Goal: Information Seeking & Learning: Learn about a topic

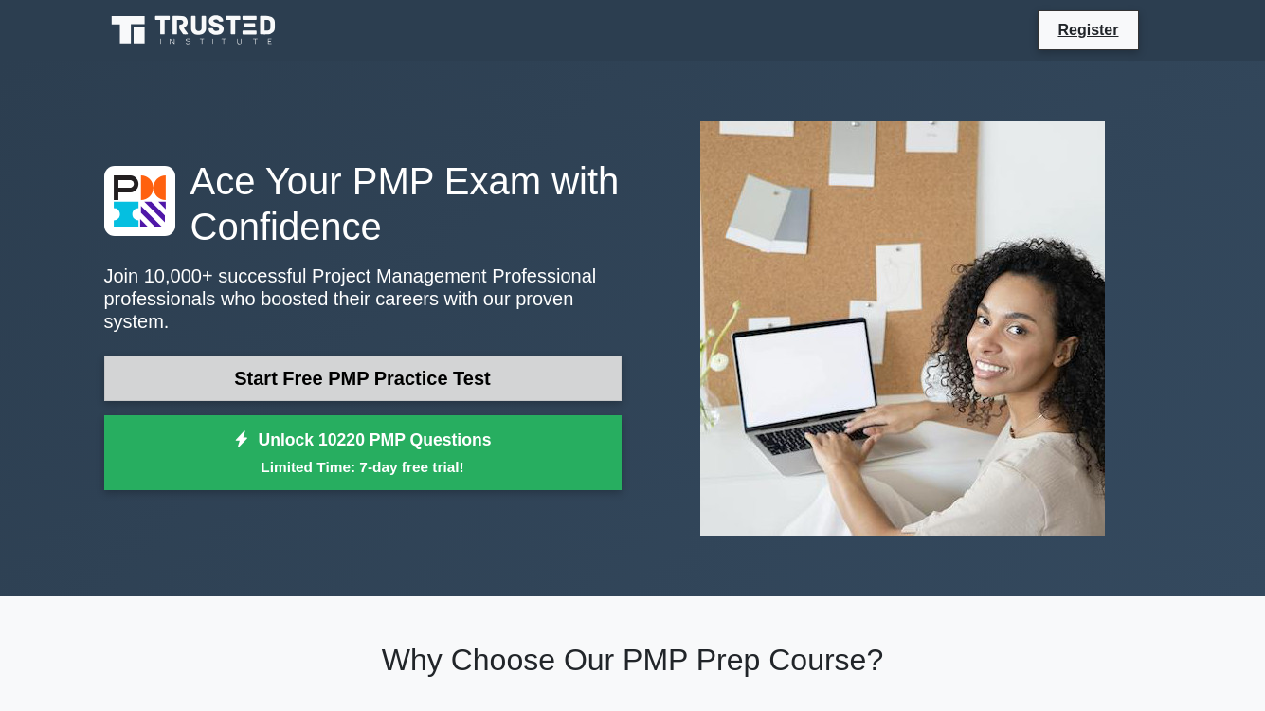
click at [344, 384] on link "Start Free PMP Practice Test" at bounding box center [362, 377] width 517 height 45
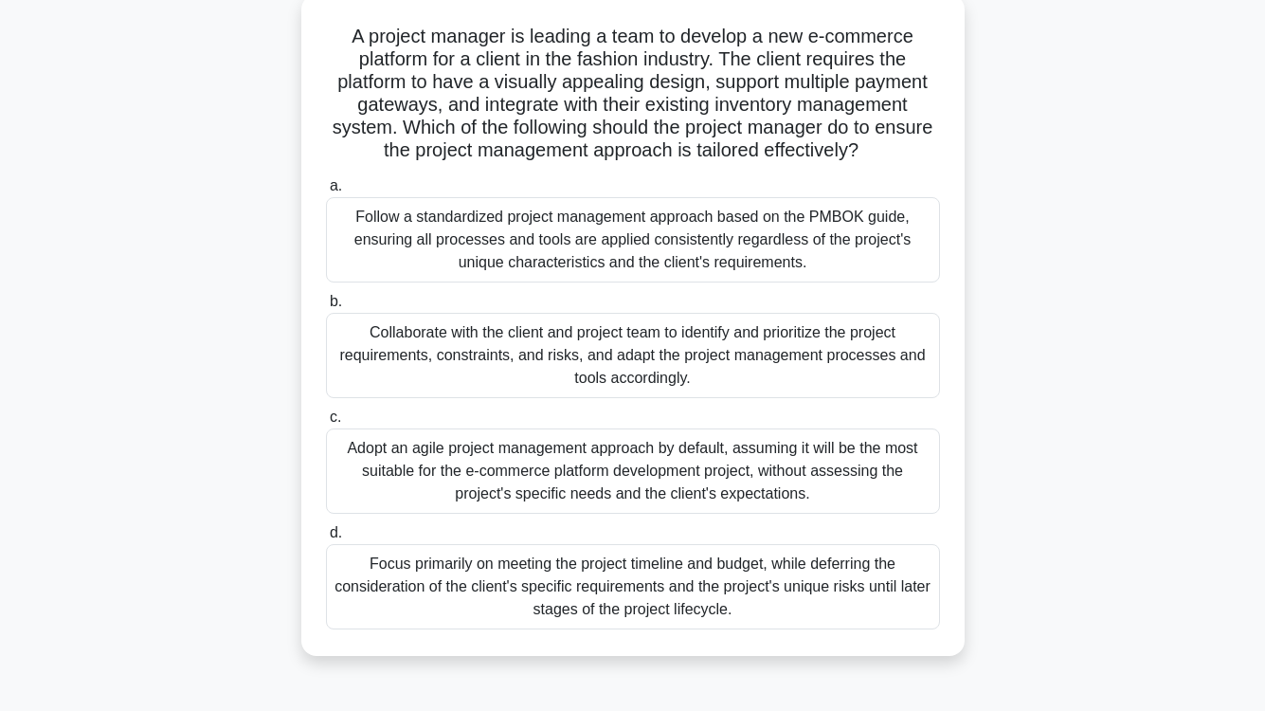
scroll to position [113, 0]
click at [642, 349] on div "Collaborate with the client and project team to identify and prioritize the pro…" at bounding box center [633, 354] width 614 height 85
click at [326, 307] on input "b. Collaborate with the client and project team to identify and prioritize the …" at bounding box center [326, 301] width 0 height 12
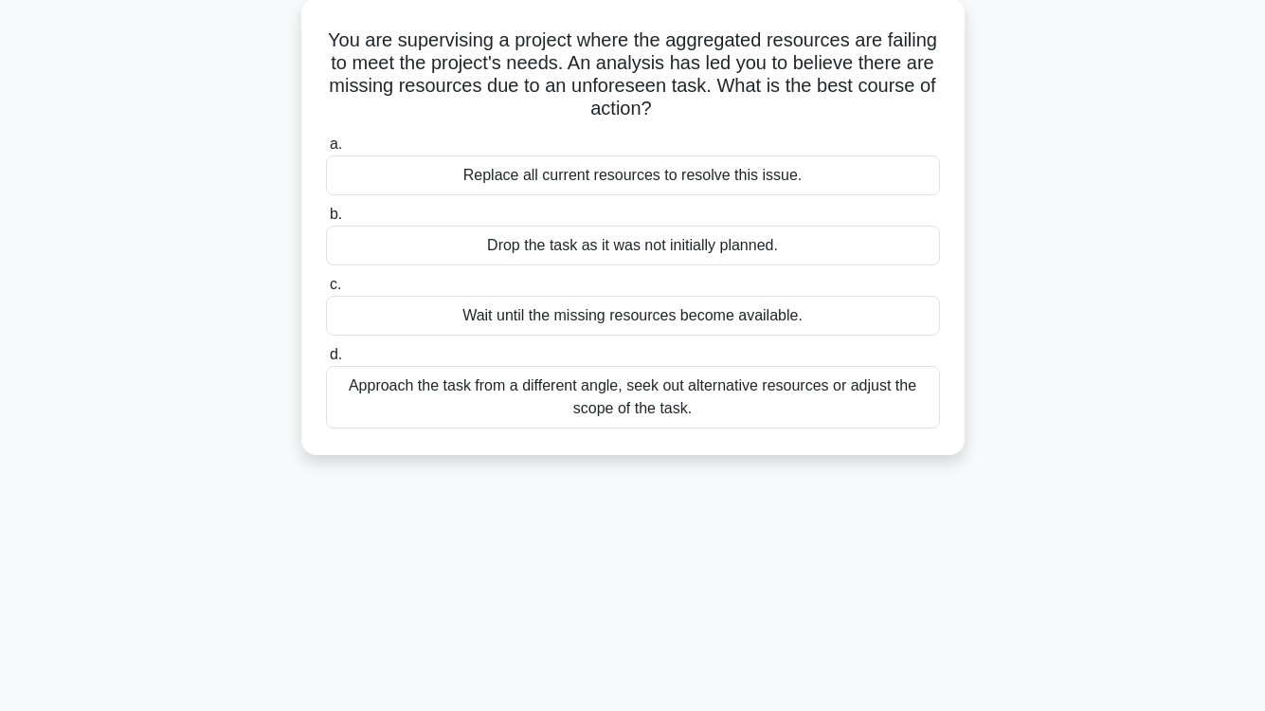
scroll to position [0, 0]
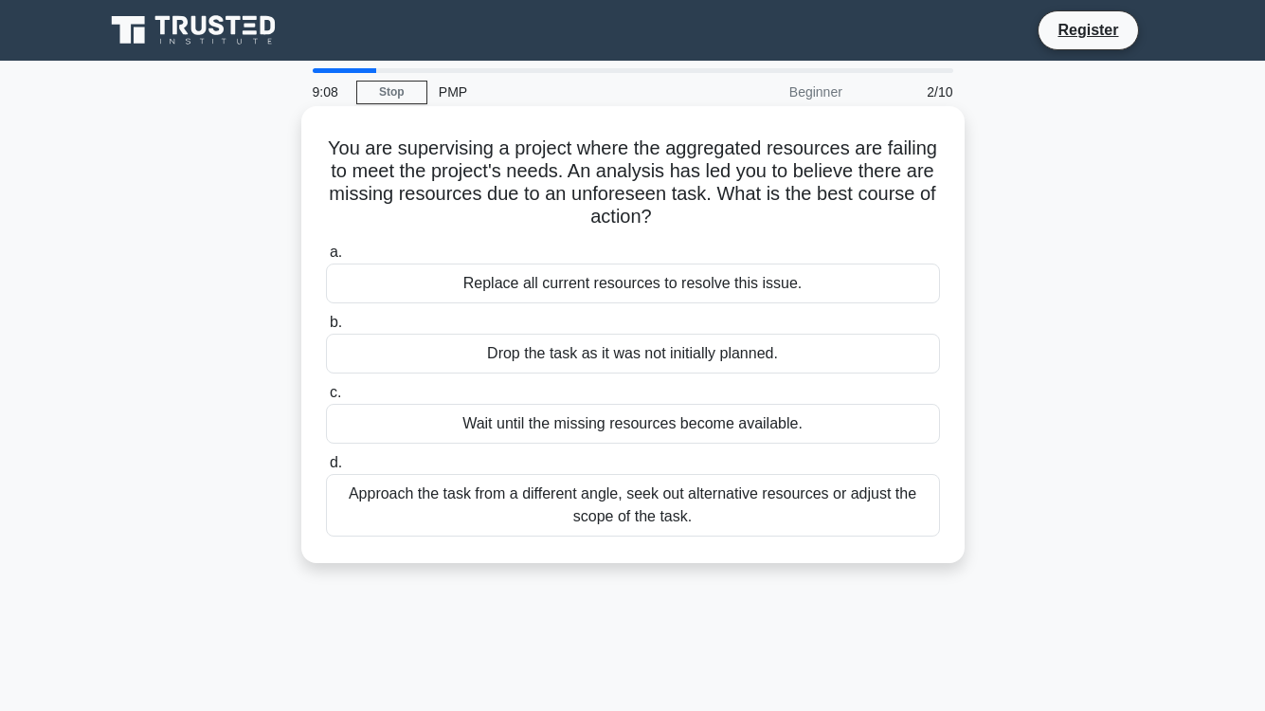
click at [784, 512] on div "Approach the task from a different angle, seek out alternative resources or adj…" at bounding box center [633, 505] width 614 height 63
click at [326, 469] on input "d. Approach the task from a different angle, seek out alternative resources or …" at bounding box center [326, 463] width 0 height 12
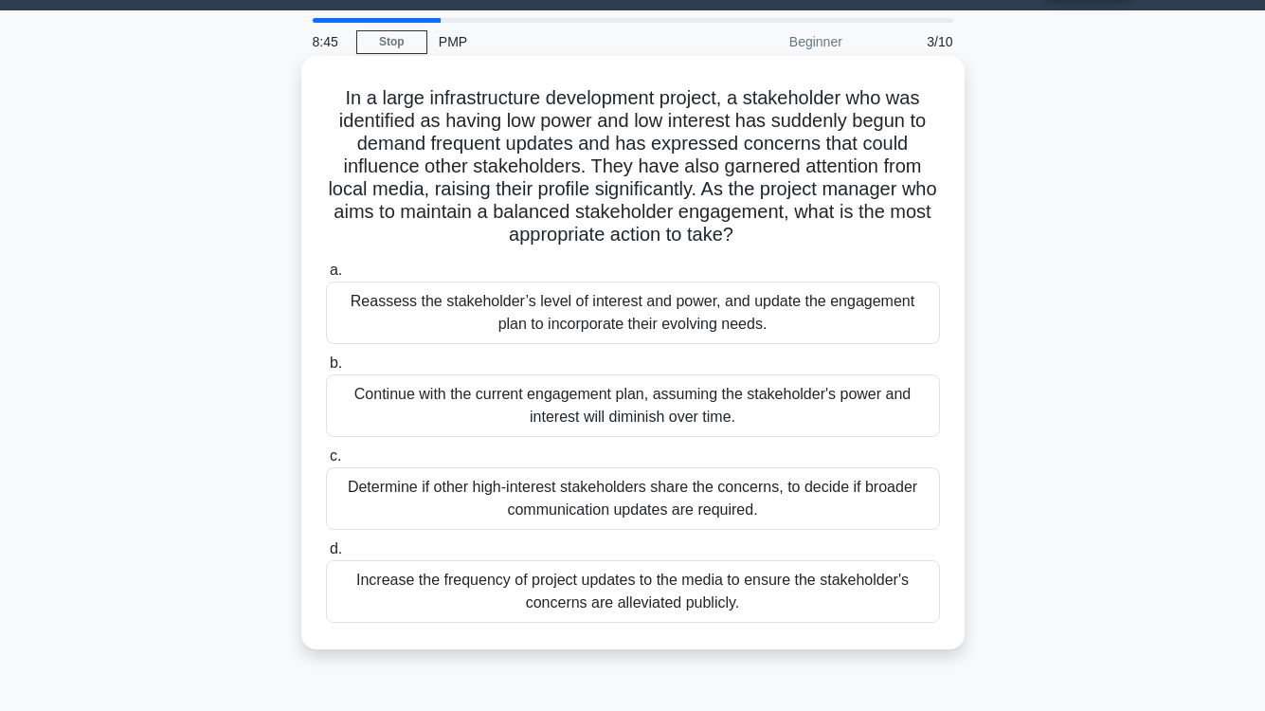
scroll to position [56, 0]
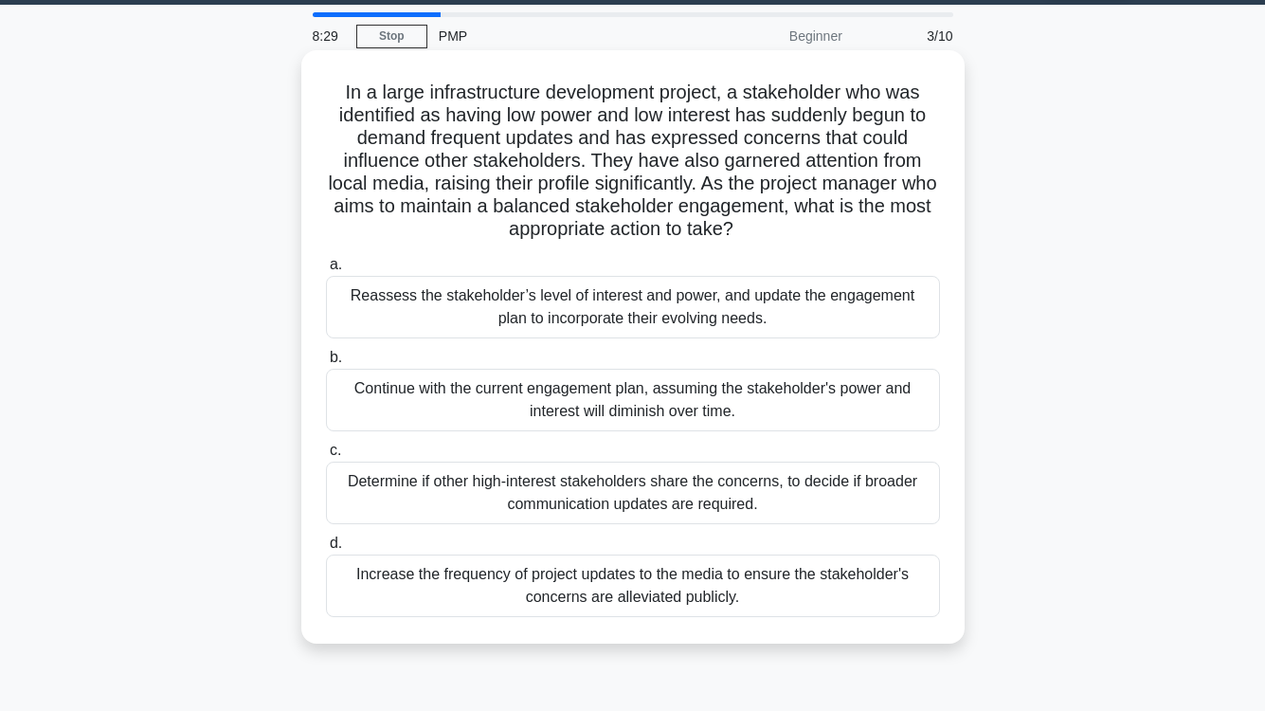
click at [673, 317] on div "Reassess the stakeholder’s level of interest and power, and update the engageme…" at bounding box center [633, 307] width 614 height 63
click at [326, 271] on input "a. Reassess the stakeholder’s level of interest and power, and update the engag…" at bounding box center [326, 265] width 0 height 12
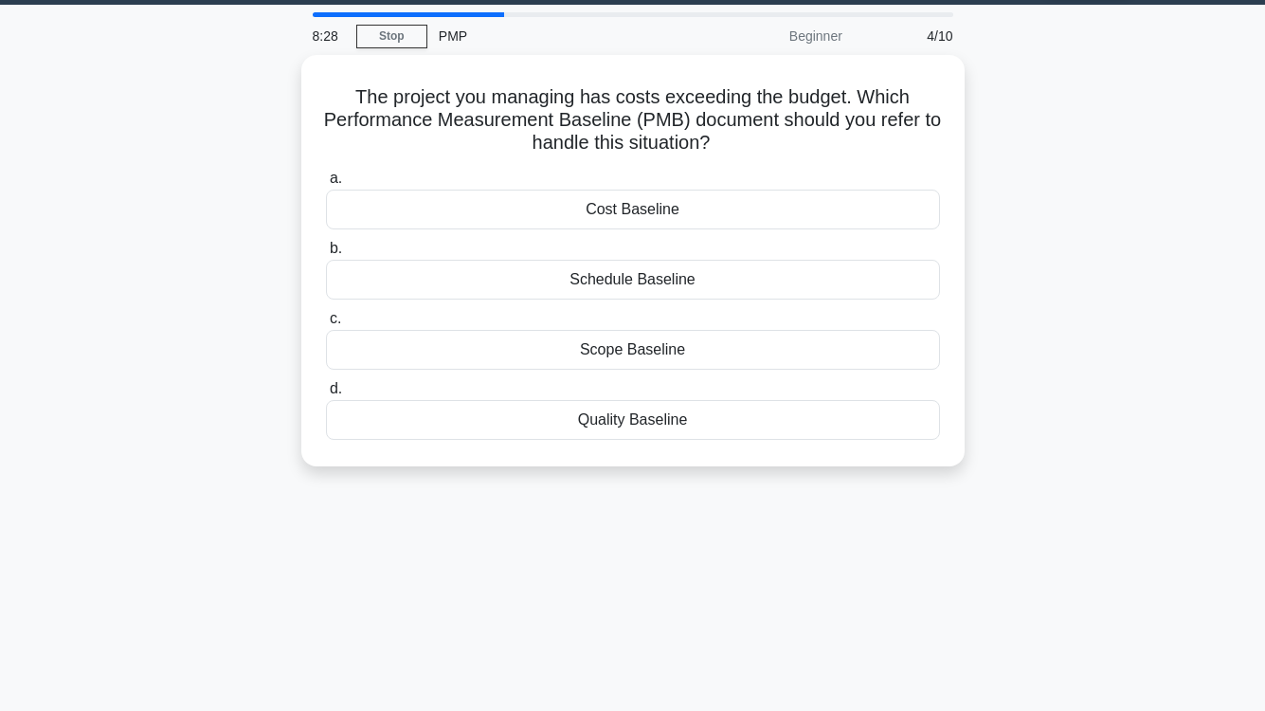
scroll to position [0, 0]
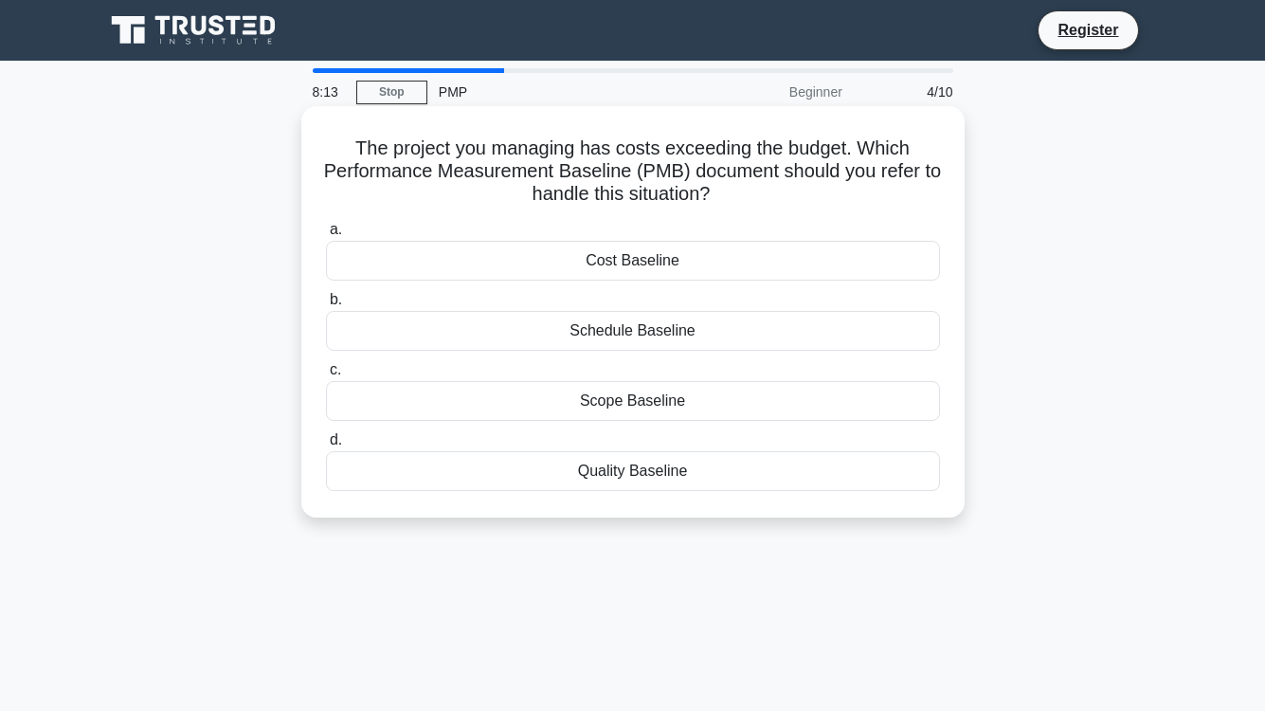
click at [648, 263] on div "Cost Baseline" at bounding box center [633, 261] width 614 height 40
click at [326, 236] on input "a. Cost Baseline" at bounding box center [326, 230] width 0 height 12
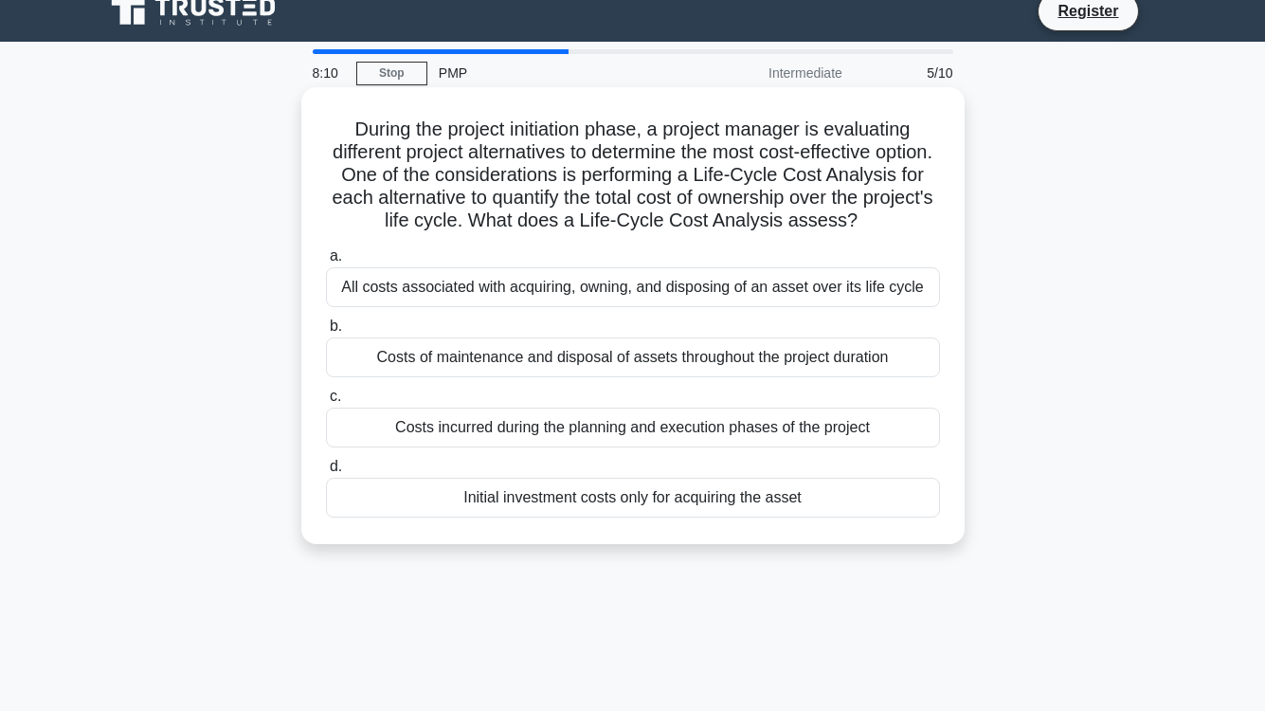
scroll to position [20, 0]
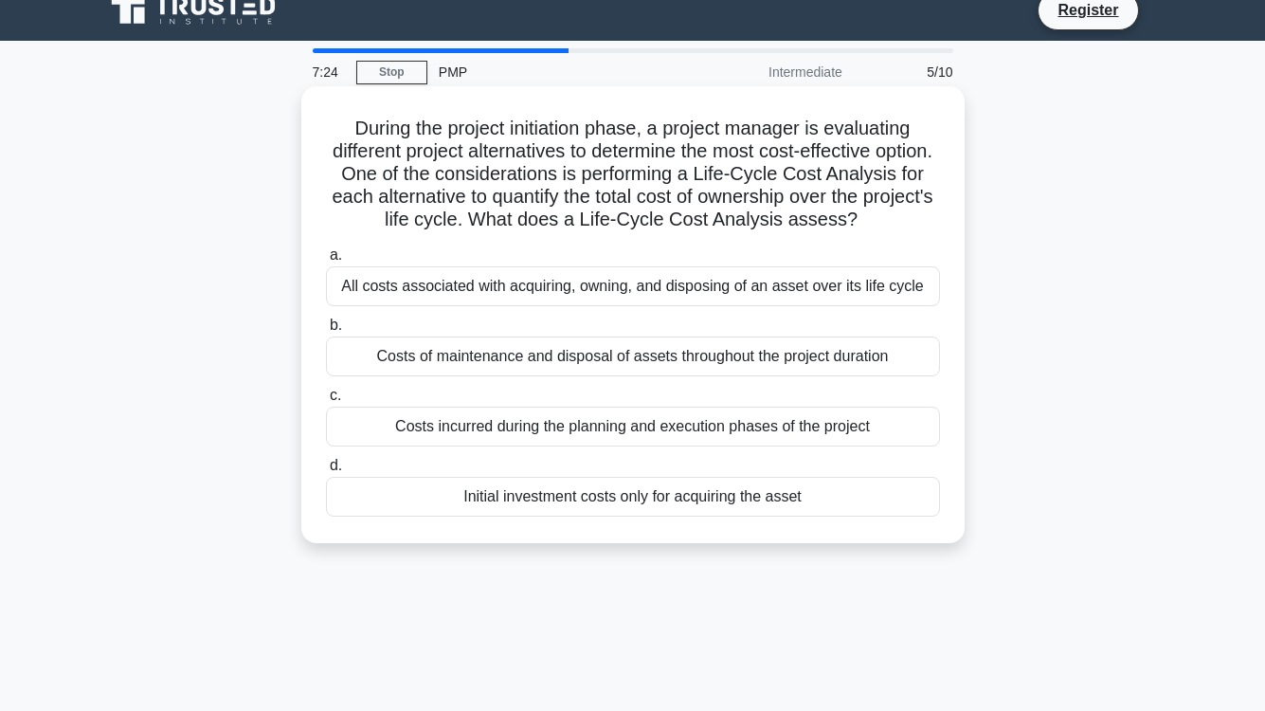
click at [698, 298] on div "All costs associated with acquiring, owning, and disposing of an asset over its…" at bounding box center [633, 286] width 614 height 40
click at [326, 262] on input "a. All costs associated with acquiring, owning, and disposing of an asset over …" at bounding box center [326, 255] width 0 height 12
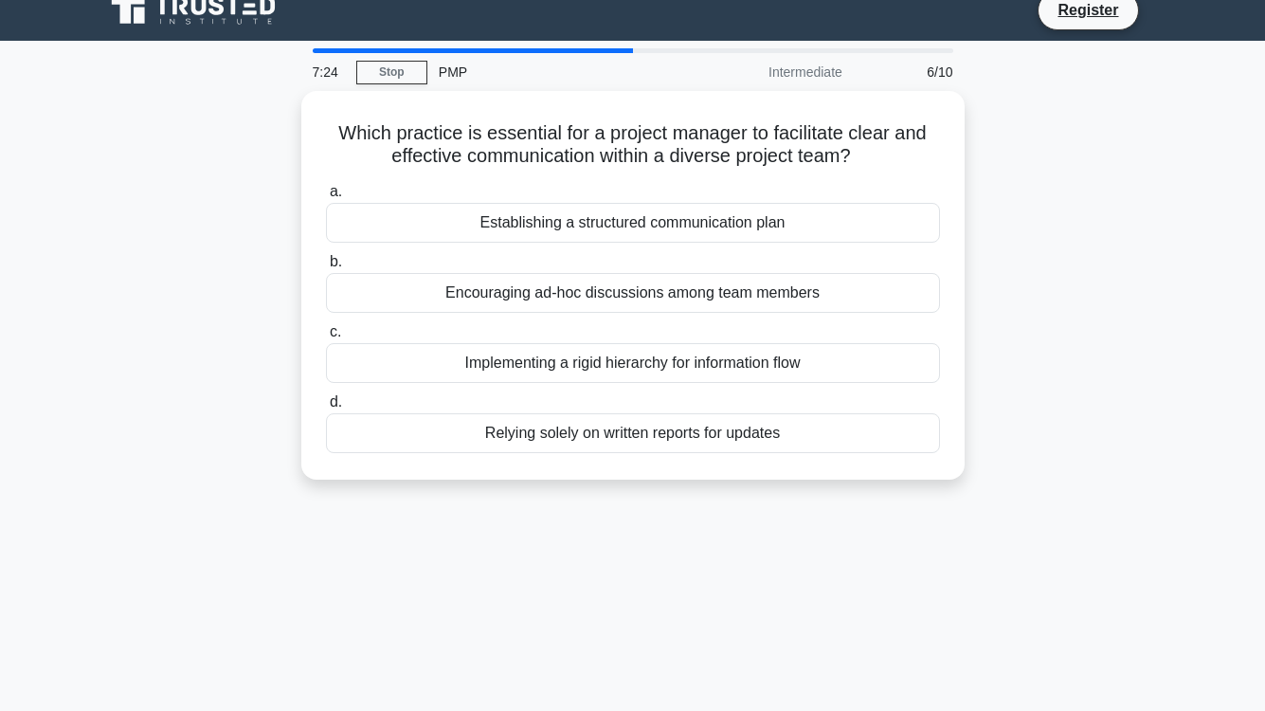
scroll to position [0, 0]
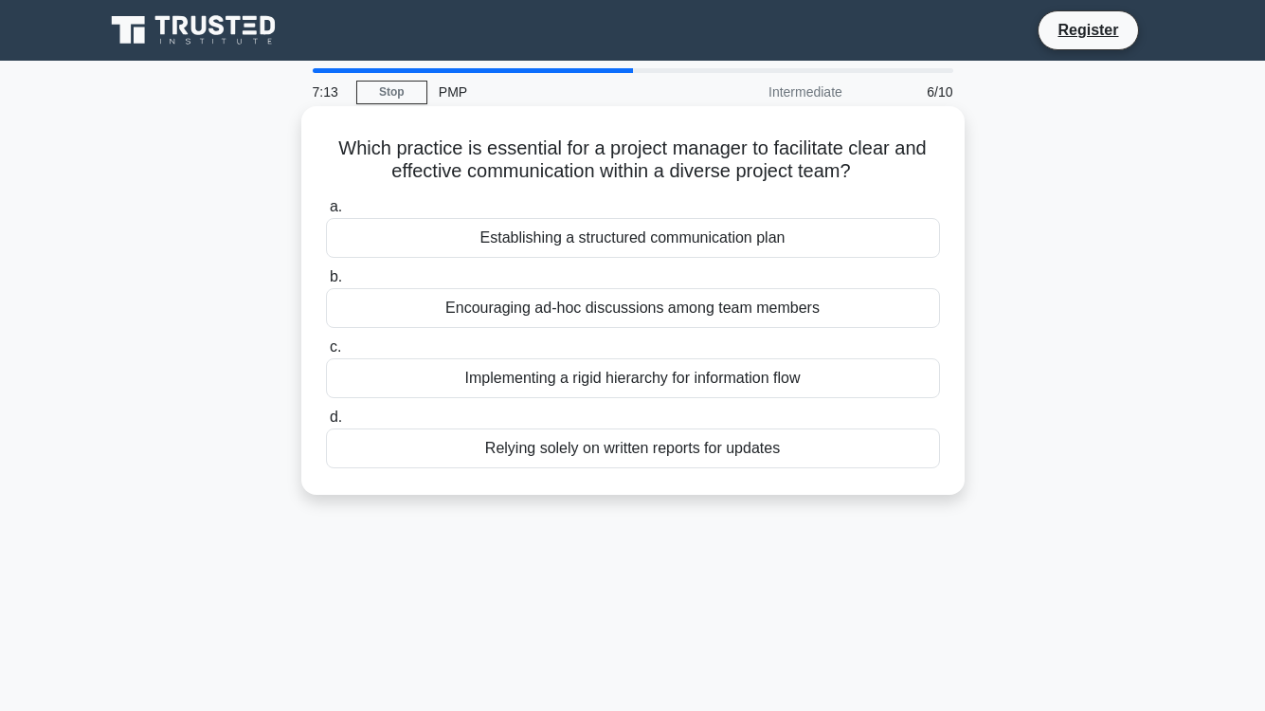
click at [663, 243] on div "Establishing a structured communication plan" at bounding box center [633, 238] width 614 height 40
click at [326, 213] on input "a. Establishing a structured communication plan" at bounding box center [326, 207] width 0 height 12
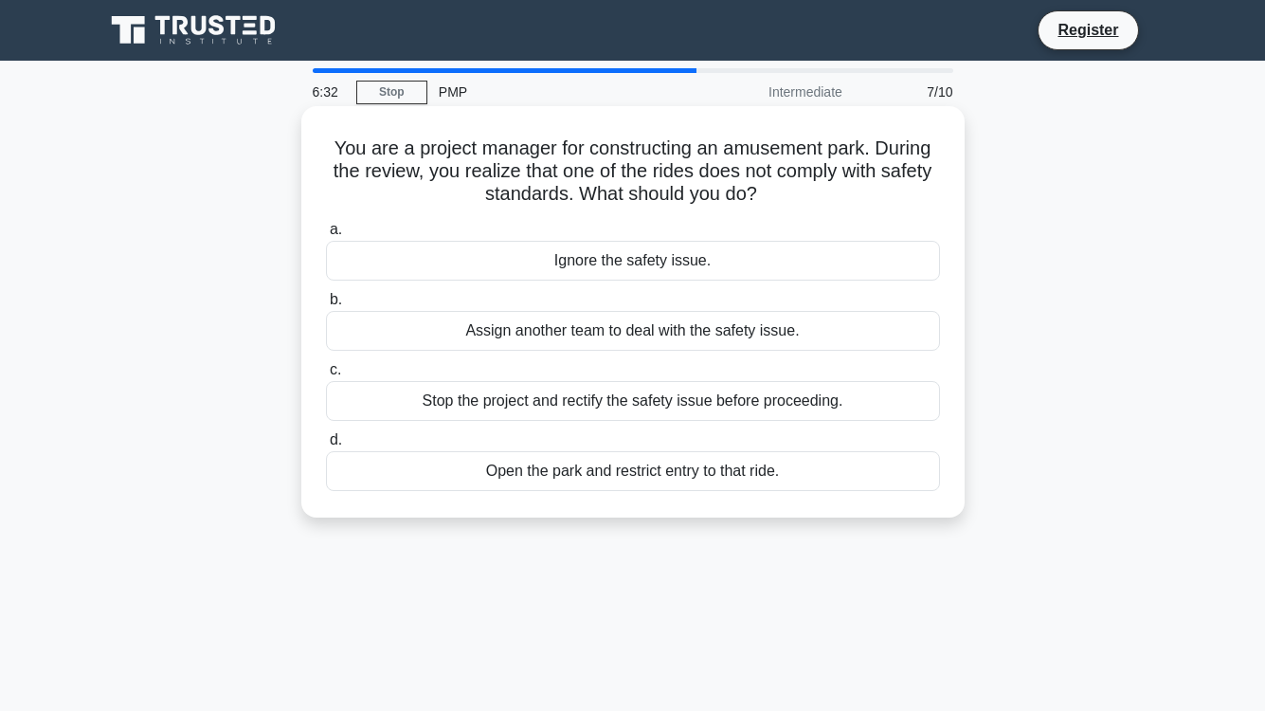
click at [749, 335] on div "Assign another team to deal with the safety issue." at bounding box center [633, 331] width 614 height 40
click at [326, 306] on input "b. Assign another team to deal with the safety issue." at bounding box center [326, 300] width 0 height 12
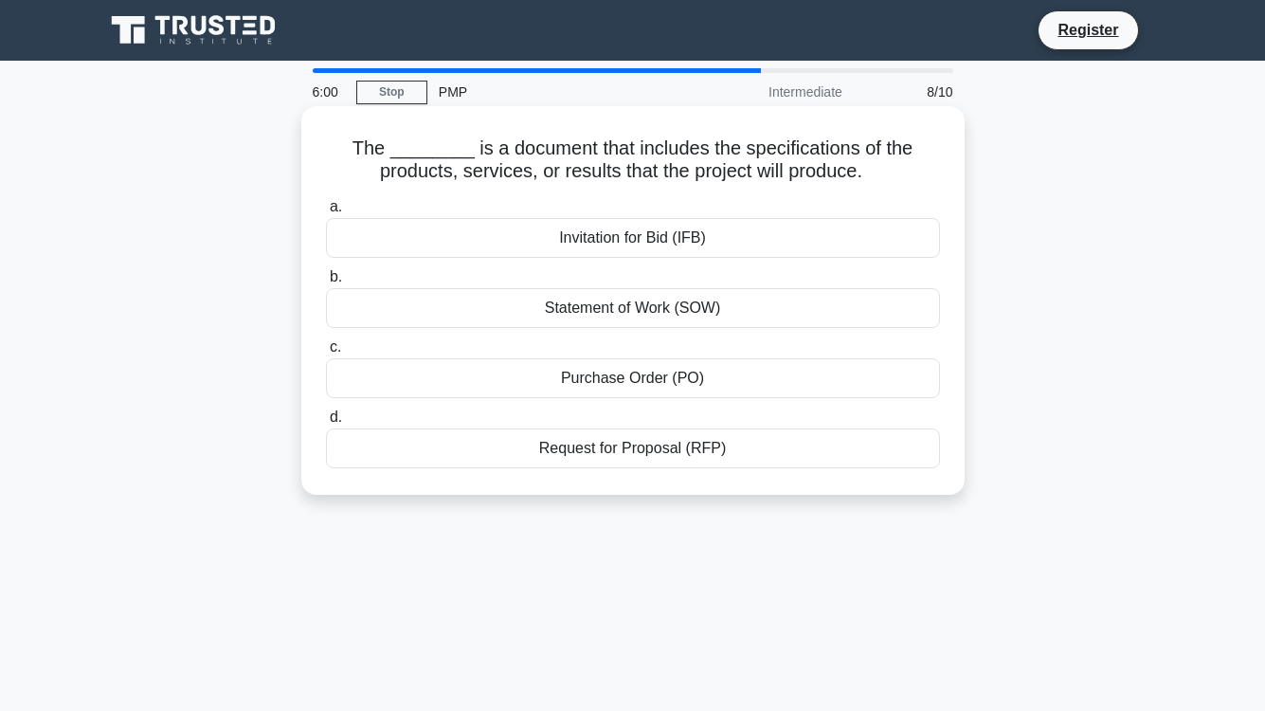
click at [650, 308] on div "Statement of Work (SOW)" at bounding box center [633, 308] width 614 height 40
click at [326, 283] on input "b. Statement of Work (SOW)" at bounding box center [326, 277] width 0 height 12
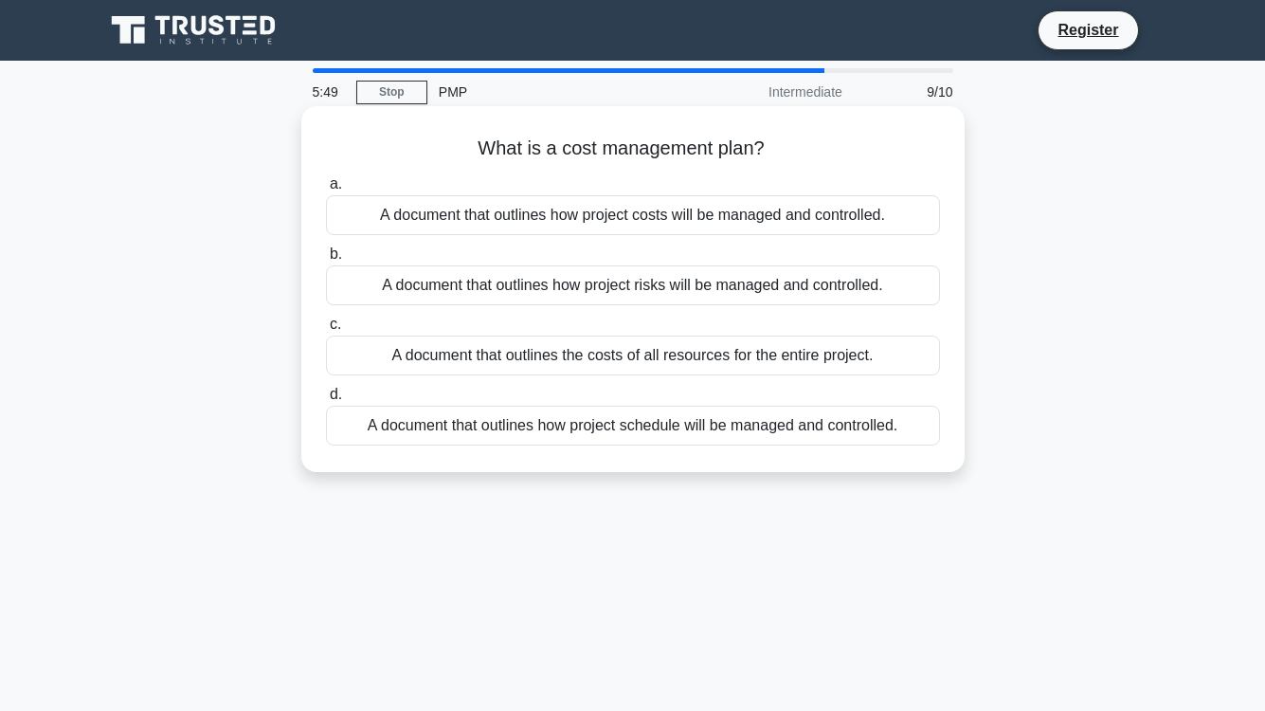
click at [740, 207] on div "A document that outlines how project costs will be managed and controlled." at bounding box center [633, 215] width 614 height 40
click at [326, 190] on input "a. A document that outlines how project costs will be managed and controlled." at bounding box center [326, 184] width 0 height 12
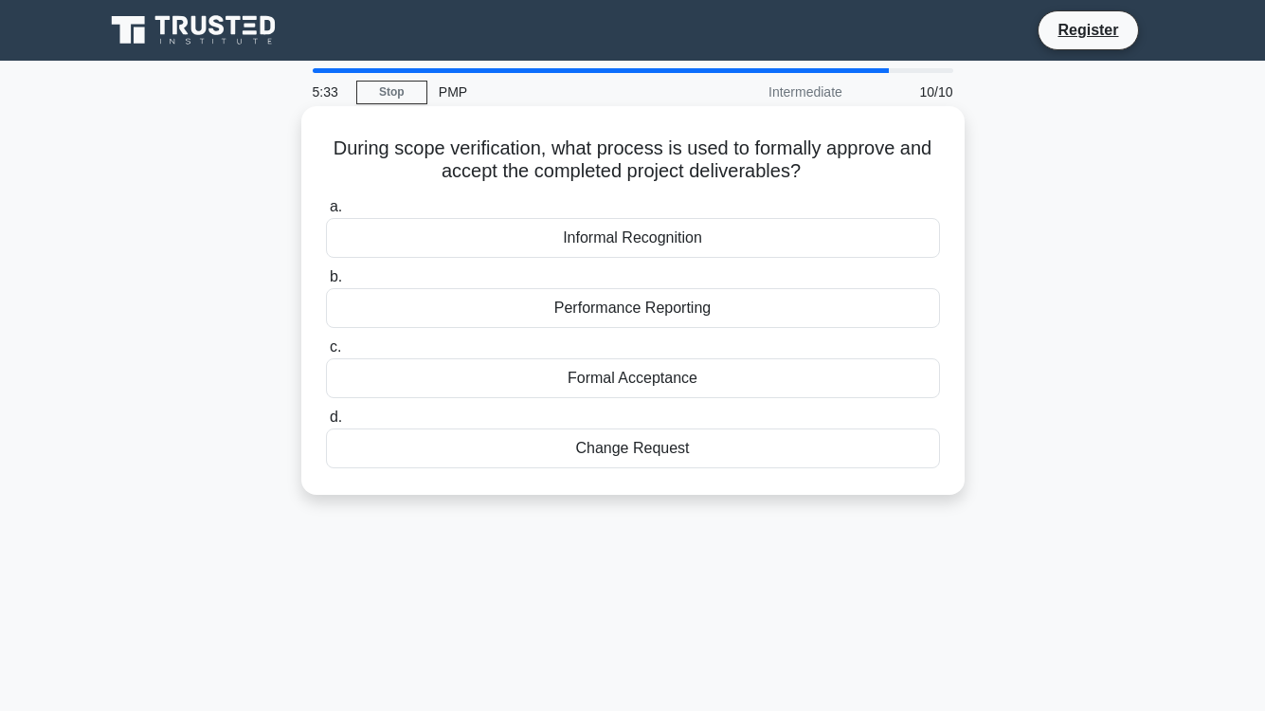
click at [643, 378] on div "Formal Acceptance" at bounding box center [633, 378] width 614 height 40
click at [326, 353] on input "c. Formal Acceptance" at bounding box center [326, 347] width 0 height 12
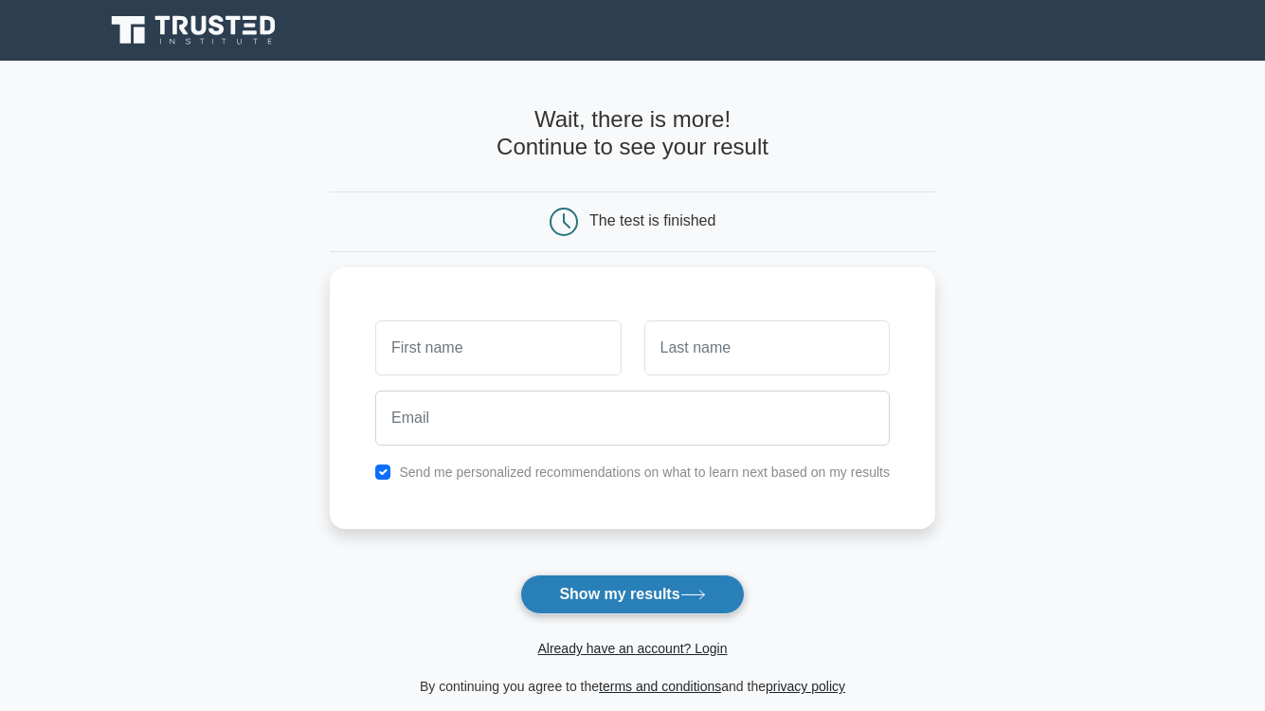
click at [625, 590] on button "Show my results" at bounding box center [632, 594] width 224 height 40
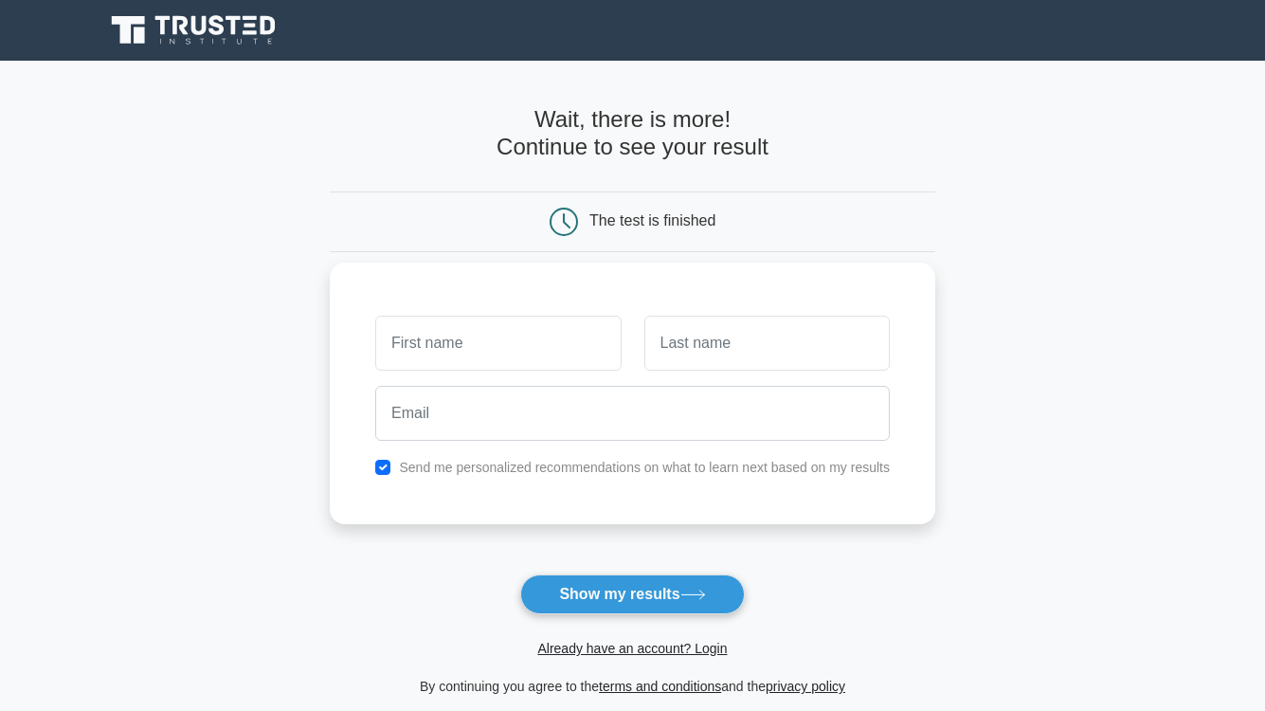
click at [391, 470] on div "Send me personalized recommendations on what to learn next based on my results" at bounding box center [632, 467] width 537 height 23
click at [381, 463] on input "checkbox" at bounding box center [382, 467] width 15 height 15
checkbox input "false"
click at [448, 351] on input "text" at bounding box center [497, 343] width 245 height 55
type input "Daria"
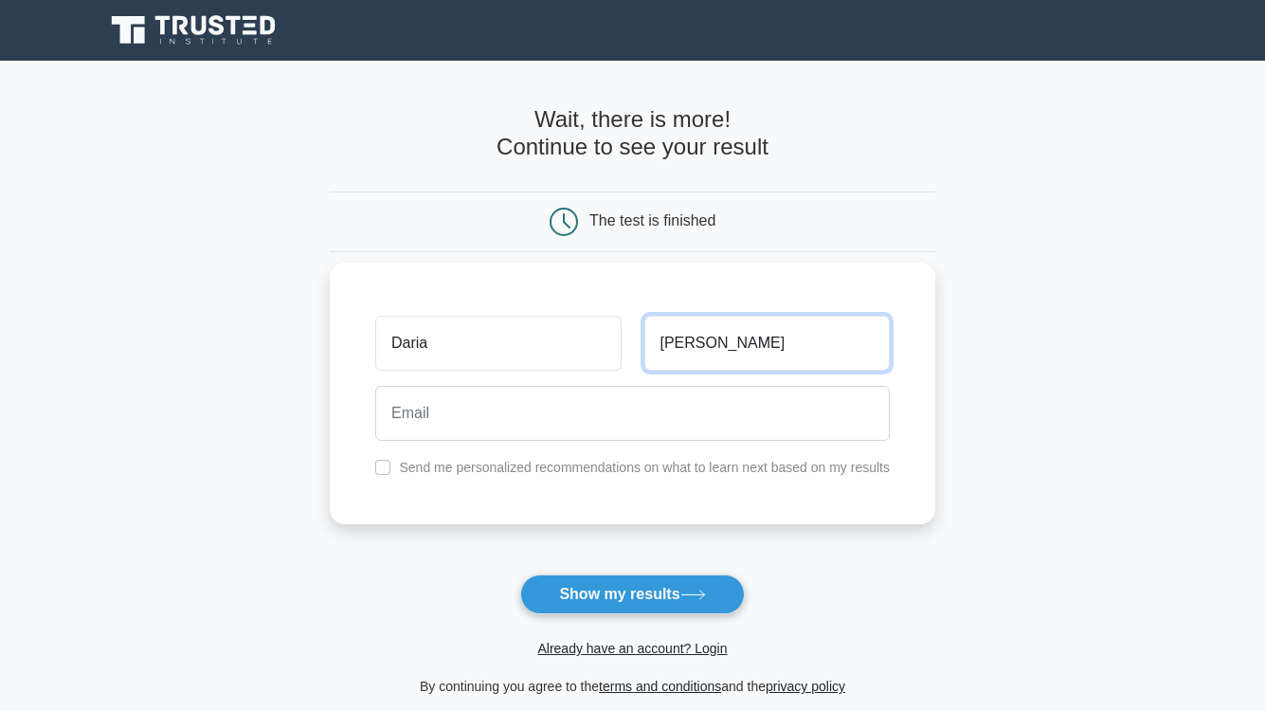
type input "Harmer"
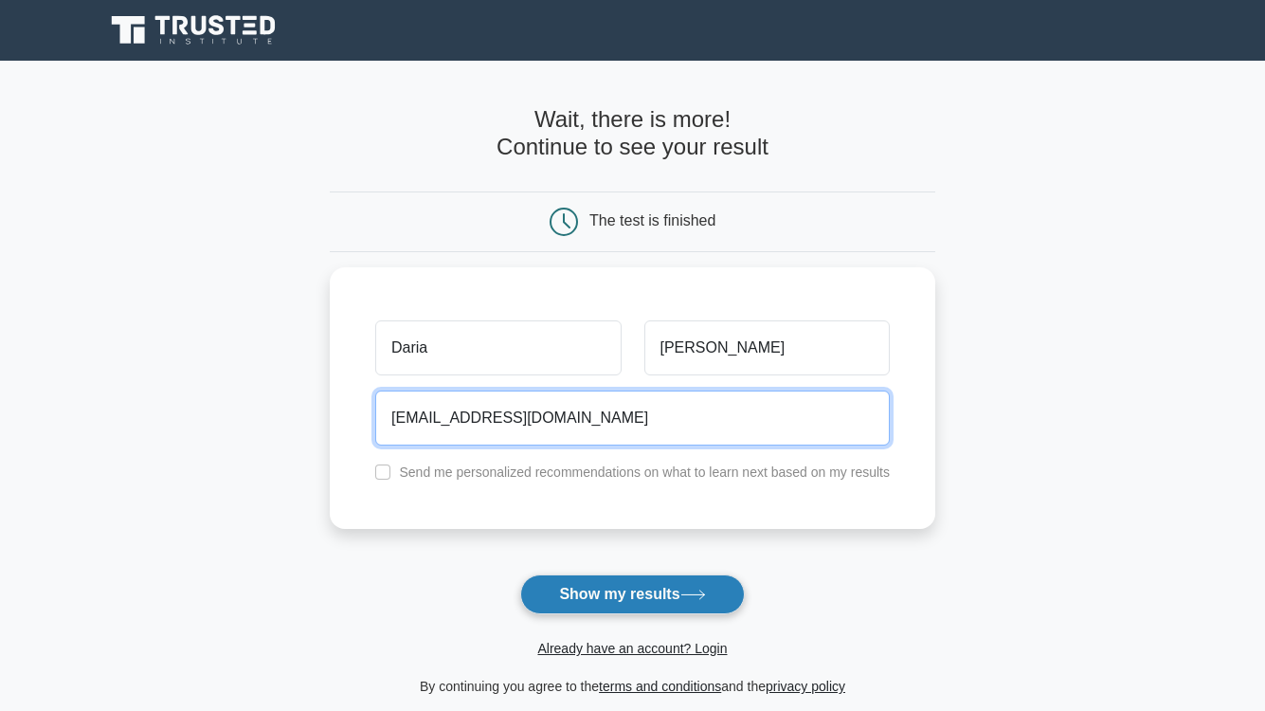
type input "dariashchigoleva@gmail.com"
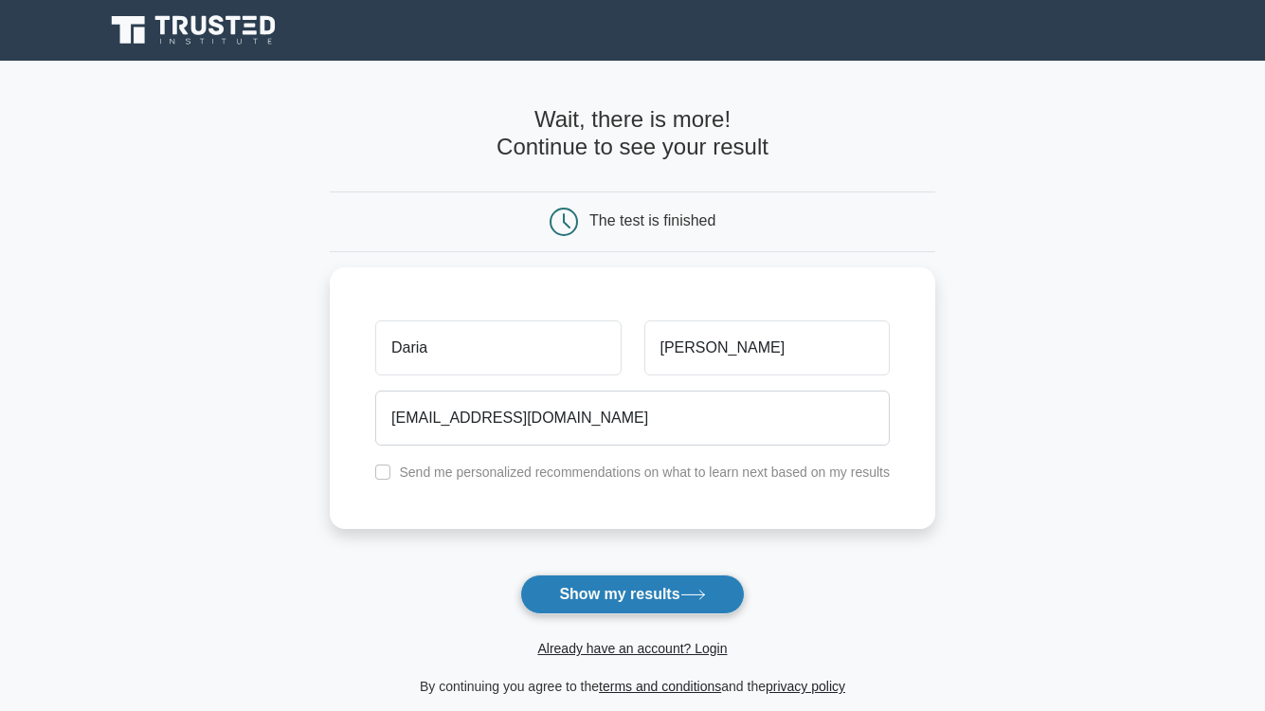
click at [675, 590] on button "Show my results" at bounding box center [632, 594] width 224 height 40
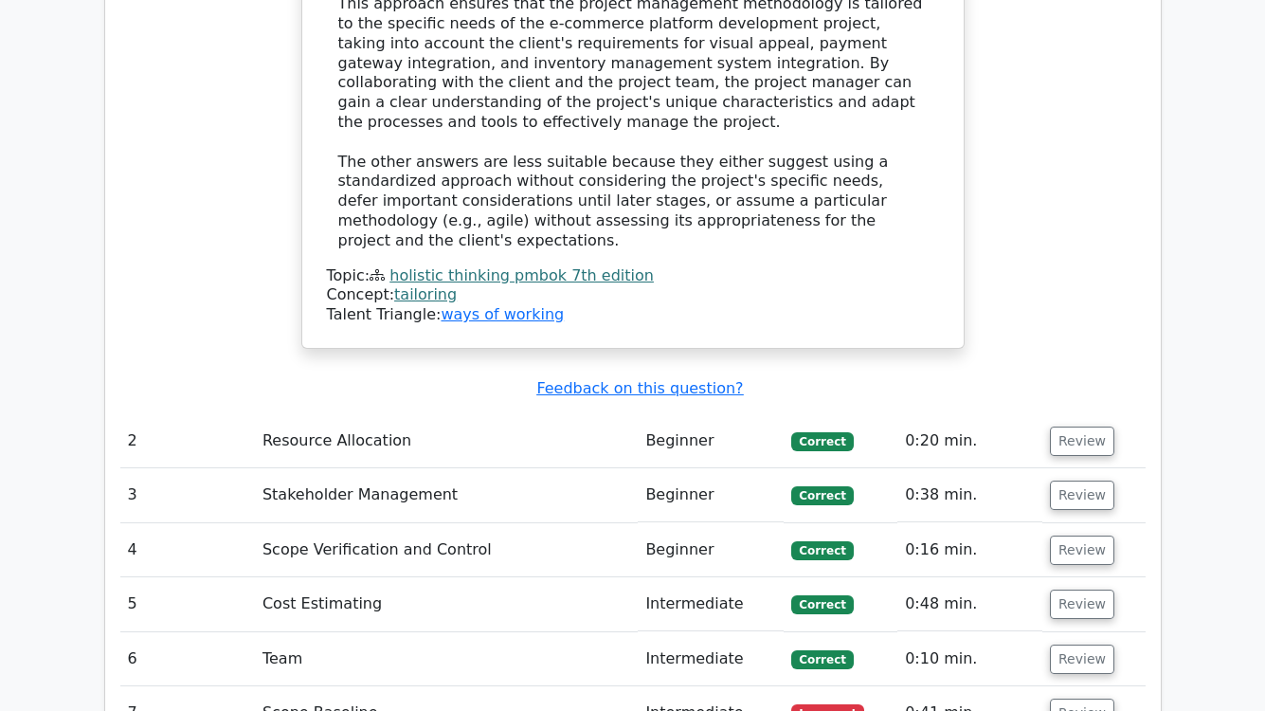
scroll to position [2568, 0]
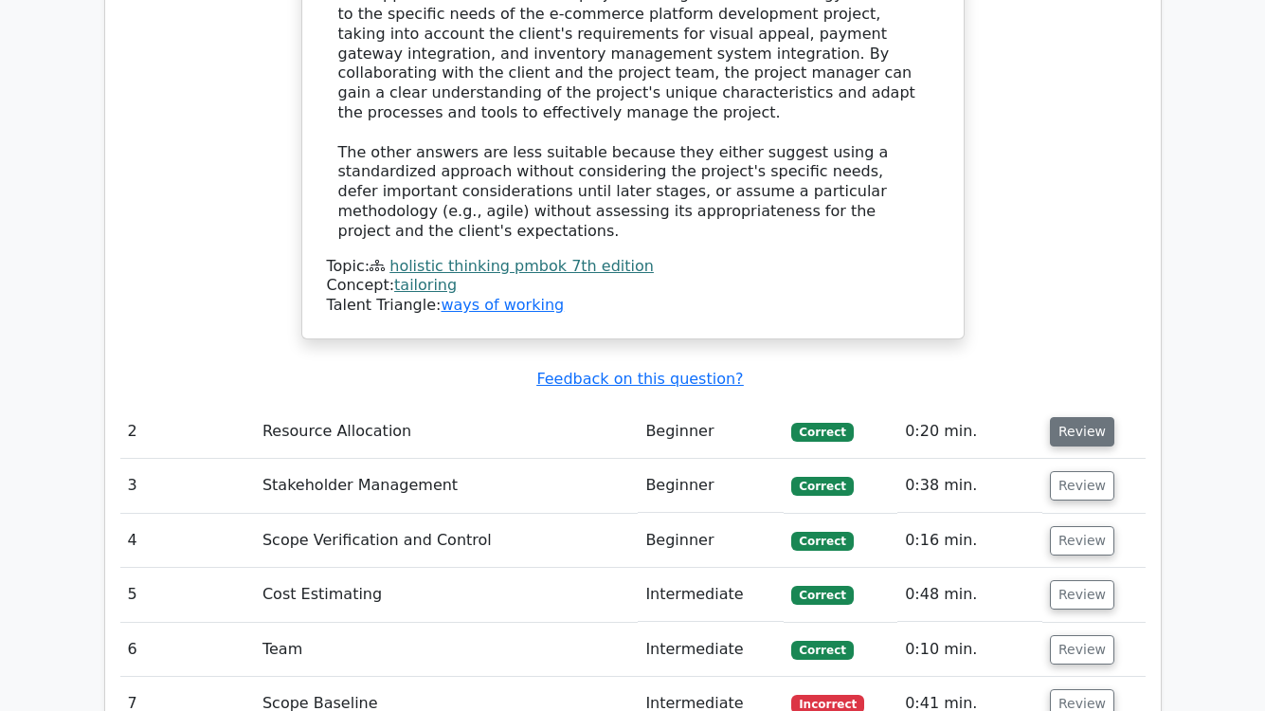
click at [1083, 417] on button "Review" at bounding box center [1082, 431] width 64 height 29
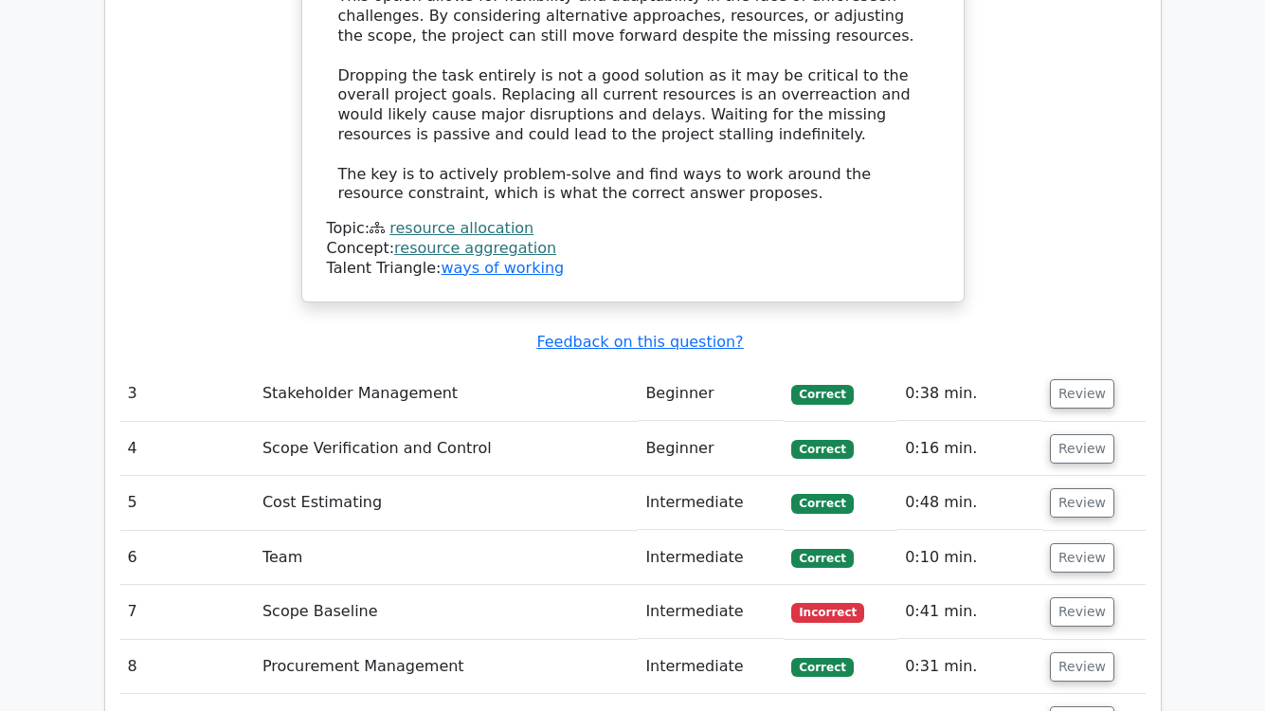
scroll to position [3585, 0]
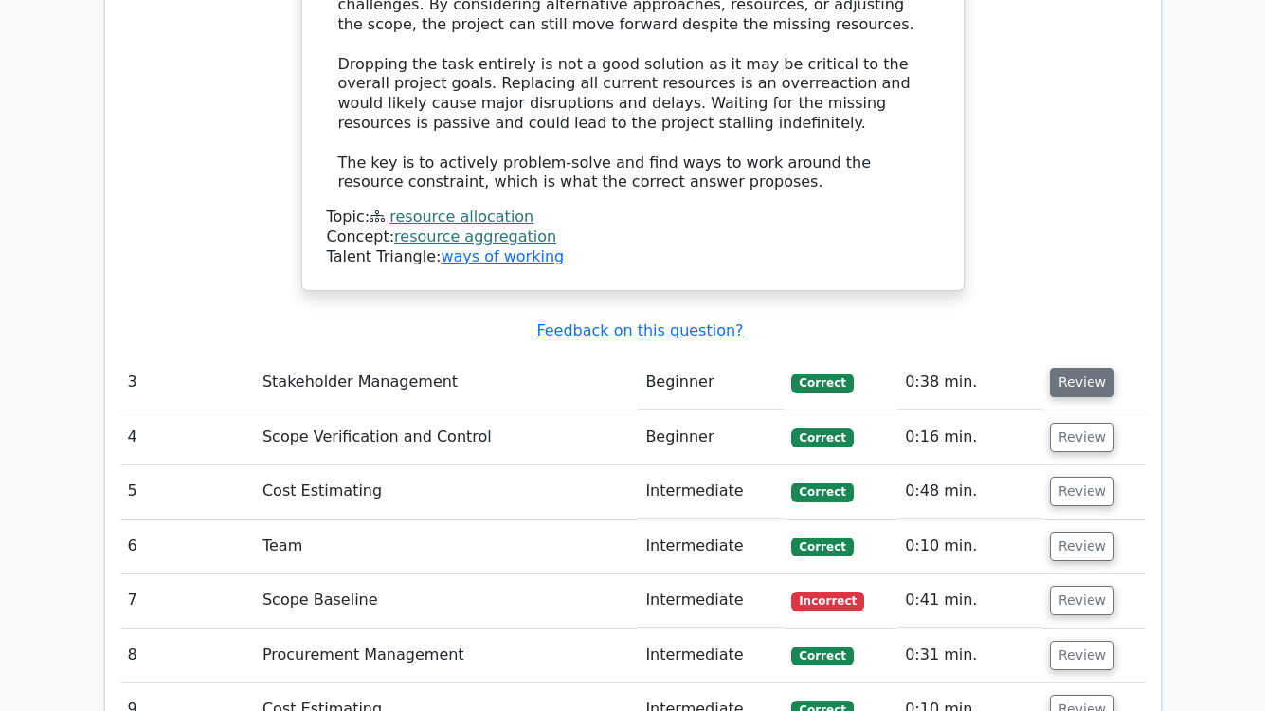
click at [1082, 368] on button "Review" at bounding box center [1082, 382] width 64 height 29
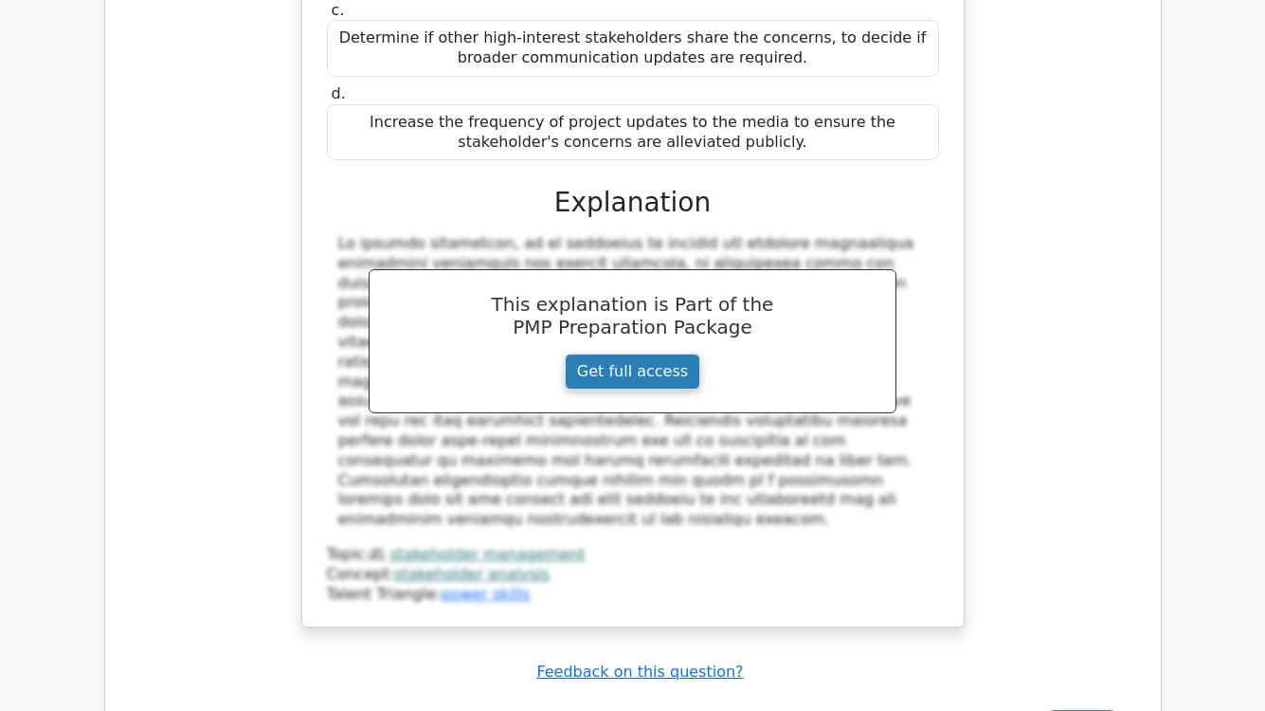
scroll to position [4516, 0]
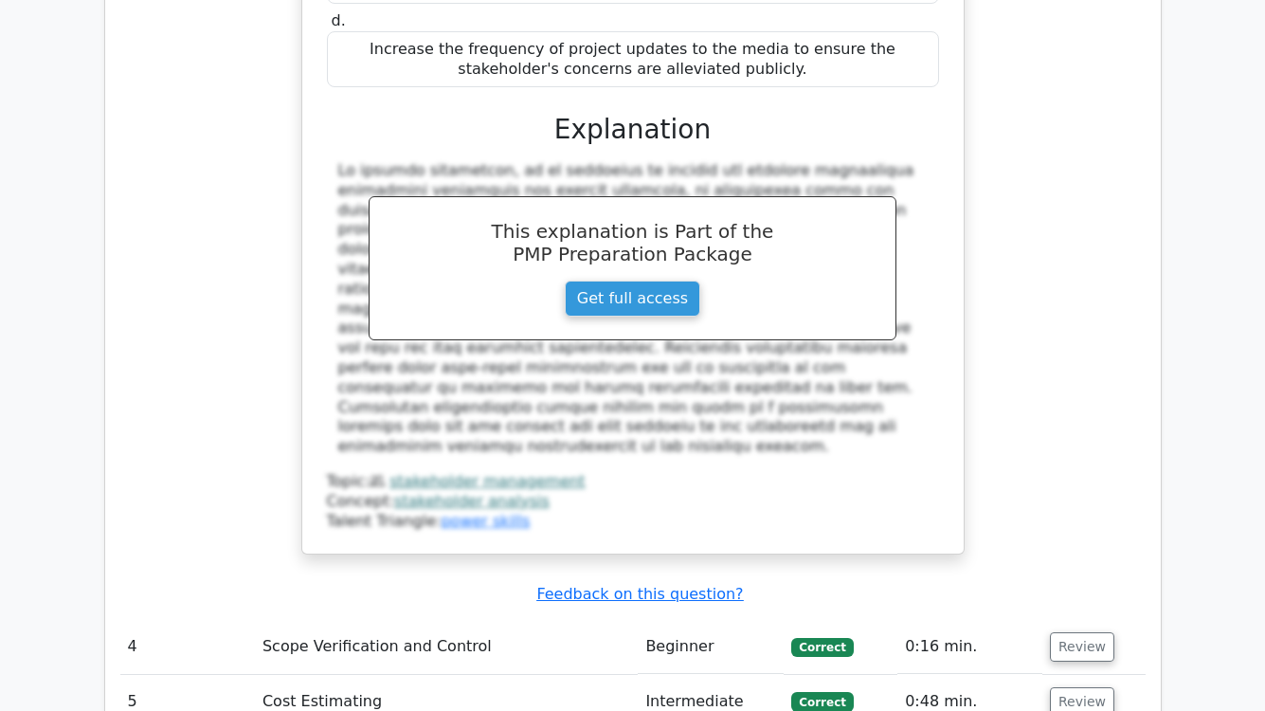
scroll to position [4178, 0]
